Goal: Find specific page/section: Find specific page/section

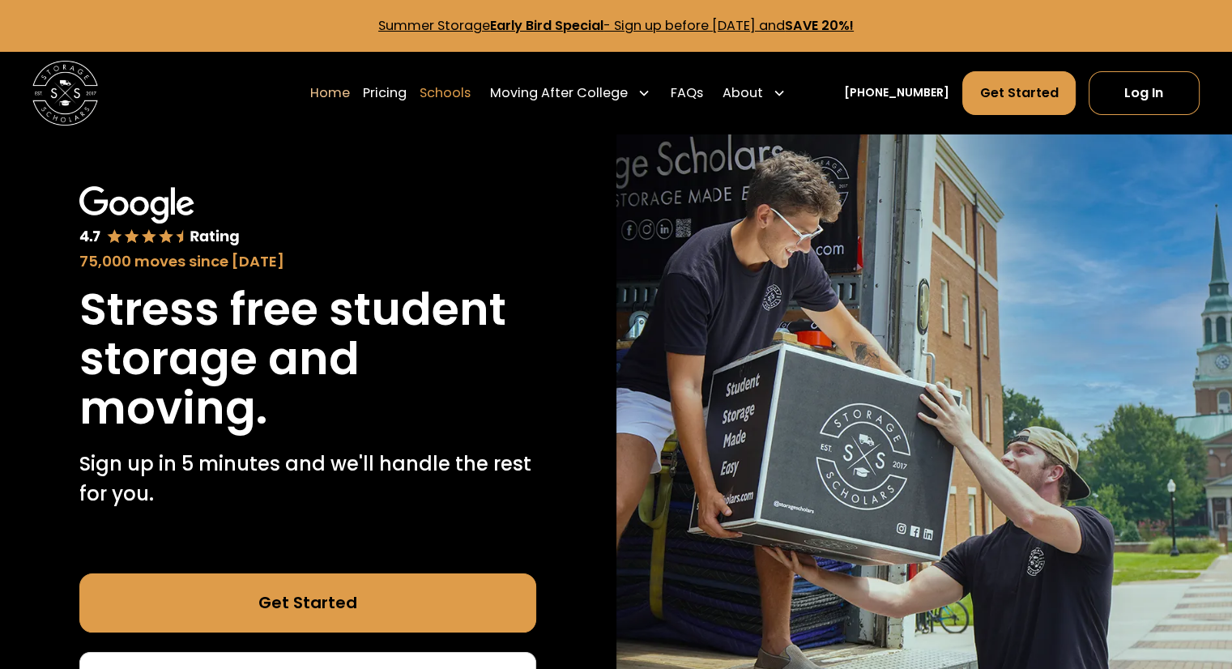
click at [471, 92] on link "Schools" at bounding box center [445, 92] width 51 height 45
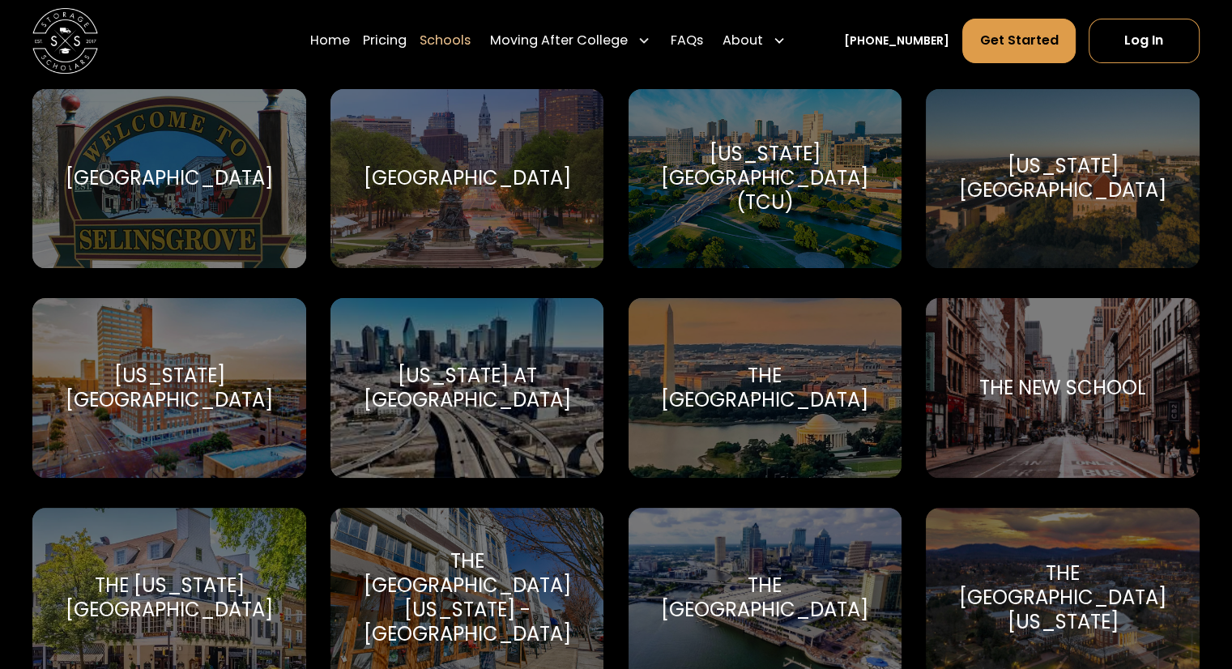
scroll to position [6618, 0]
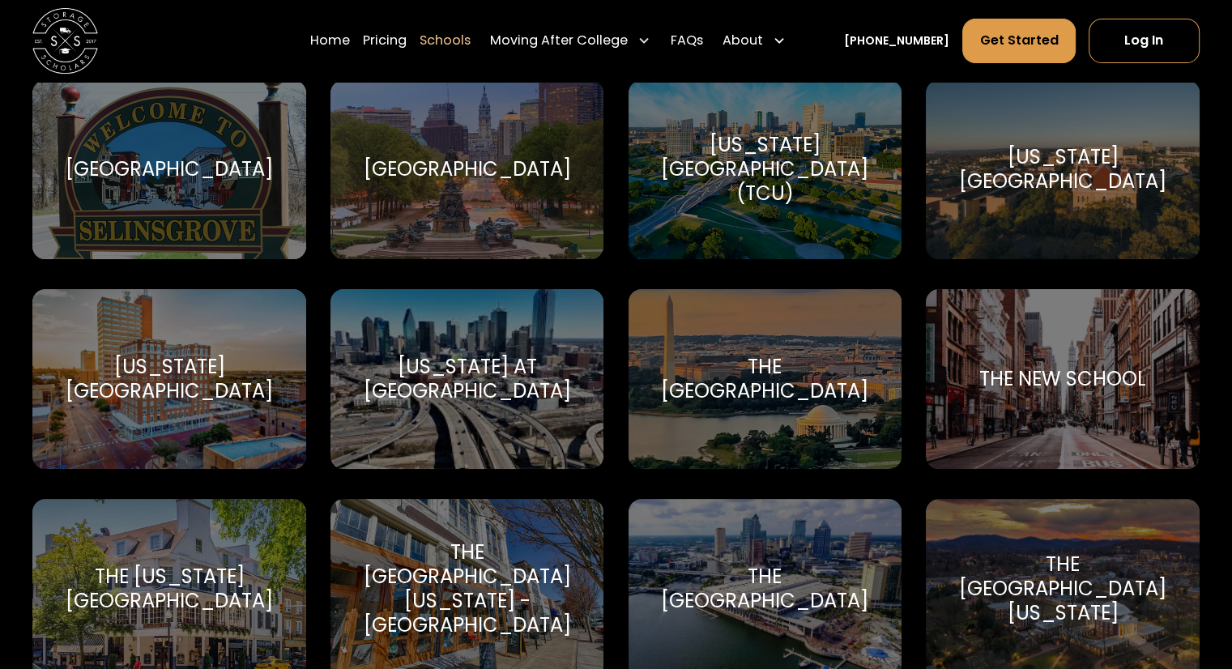
click at [740, 185] on div "[US_STATE][GEOGRAPHIC_DATA] (TCU)" at bounding box center [765, 170] width 234 height 74
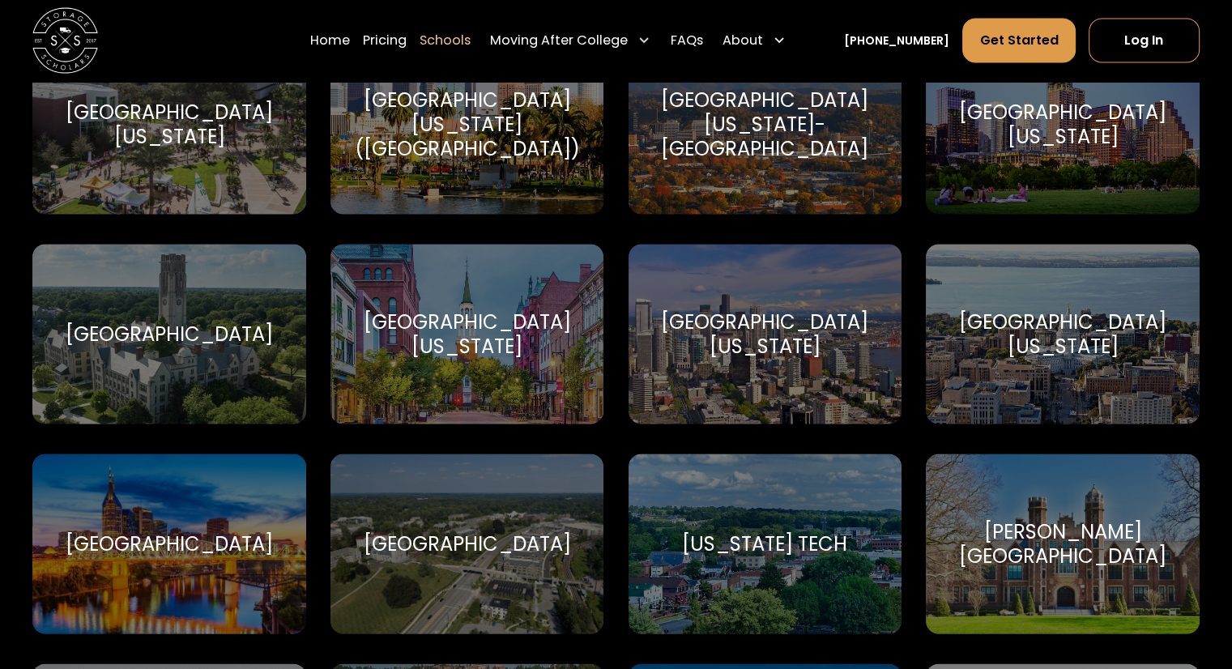
scroll to position [9290, 0]
